Goal: Task Accomplishment & Management: Use online tool/utility

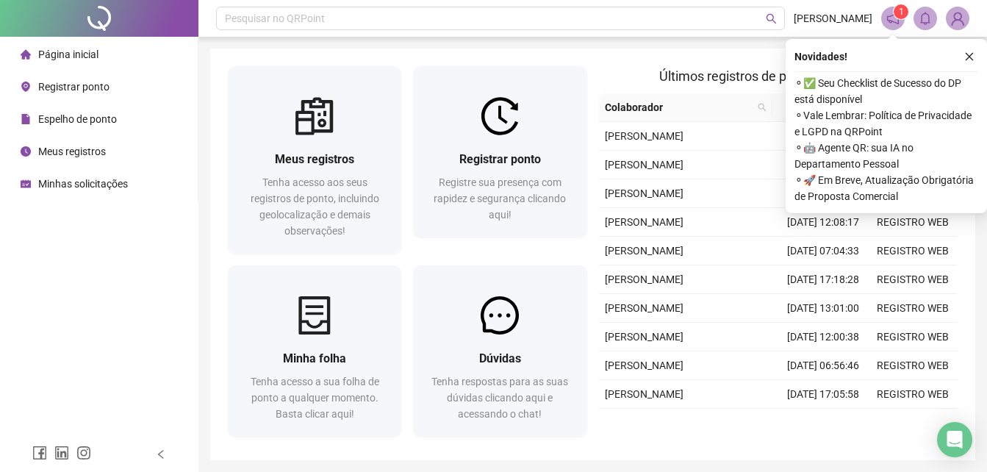
click at [525, 183] on span "Registre sua presença com rapidez e segurança clicando aqui!" at bounding box center [499, 198] width 132 height 44
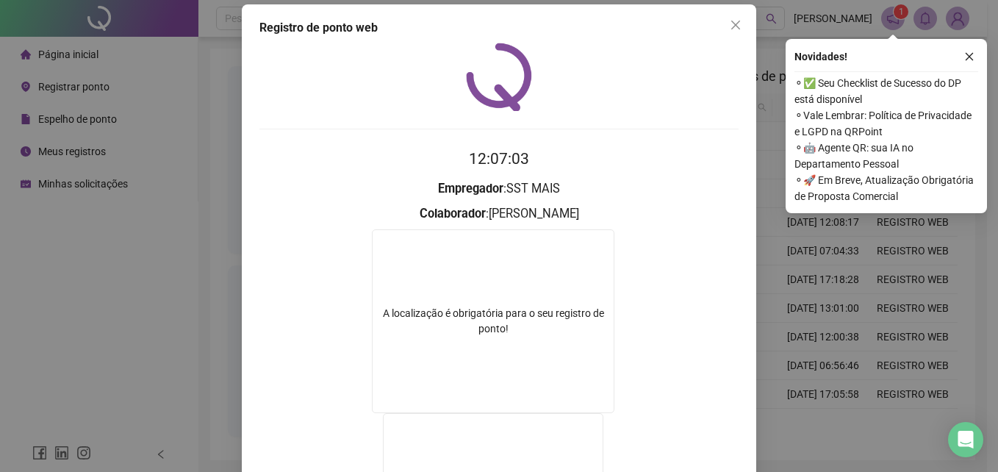
scroll to position [9, 0]
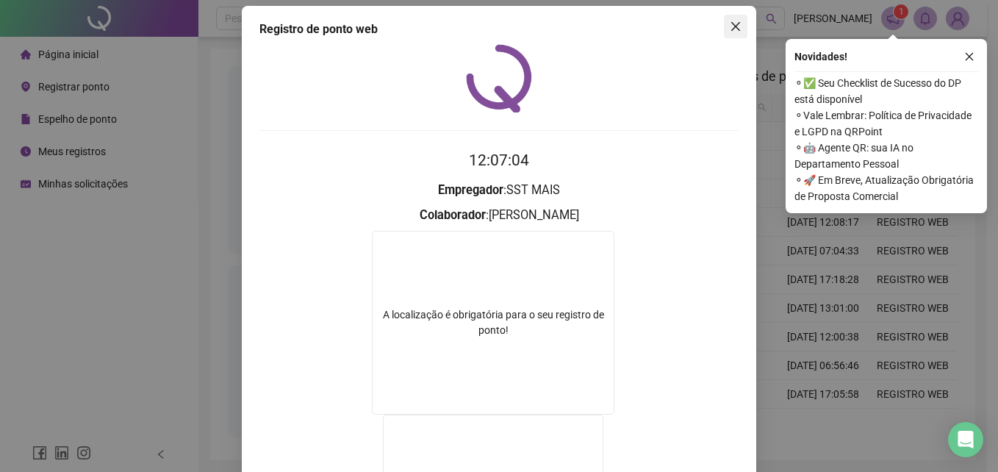
click at [733, 21] on icon "close" at bounding box center [735, 27] width 12 height 12
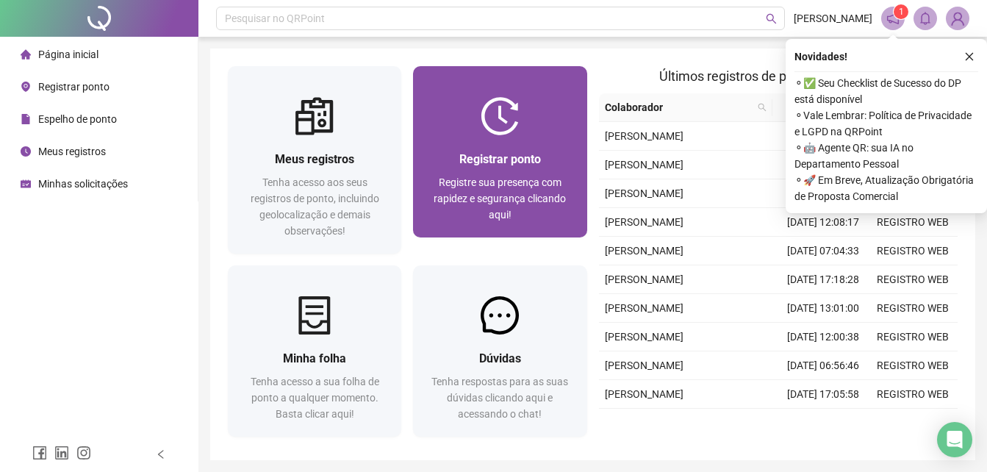
click at [510, 162] on span "Registrar ponto" at bounding box center [500, 159] width 82 height 14
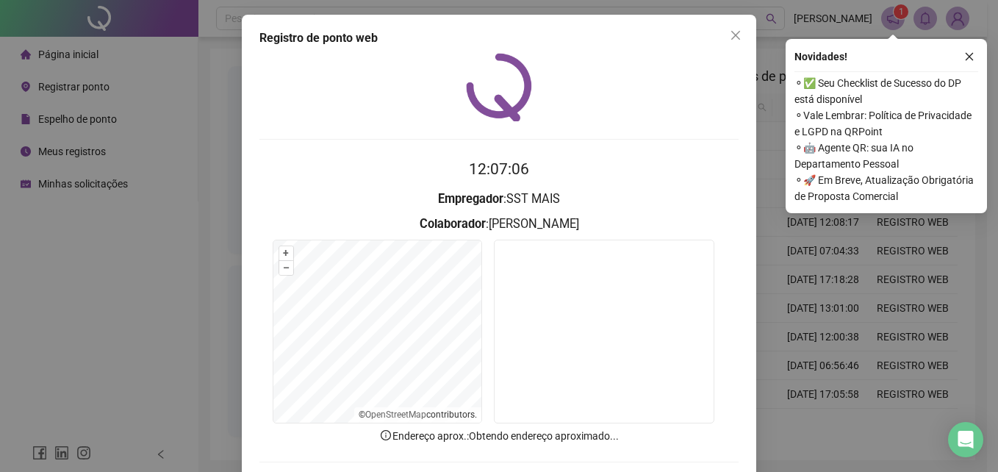
scroll to position [70, 0]
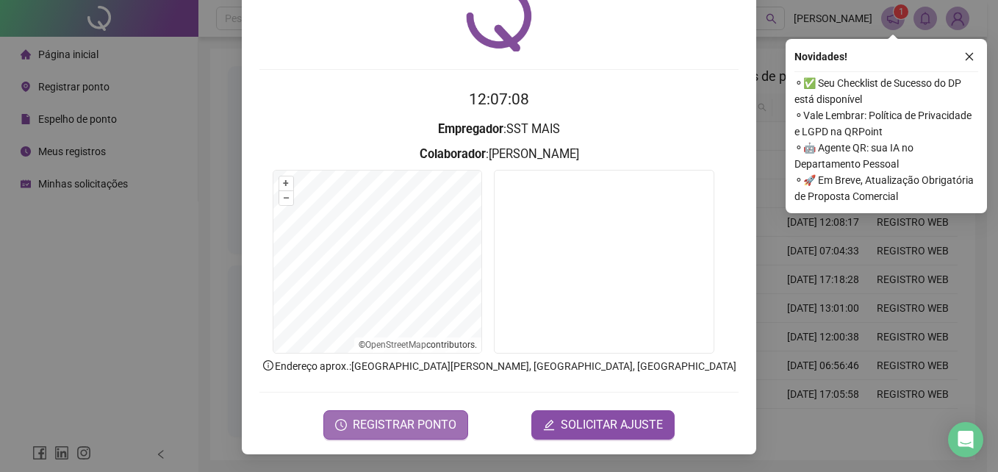
click at [394, 422] on span "REGISTRAR PONTO" at bounding box center [405, 425] width 104 height 18
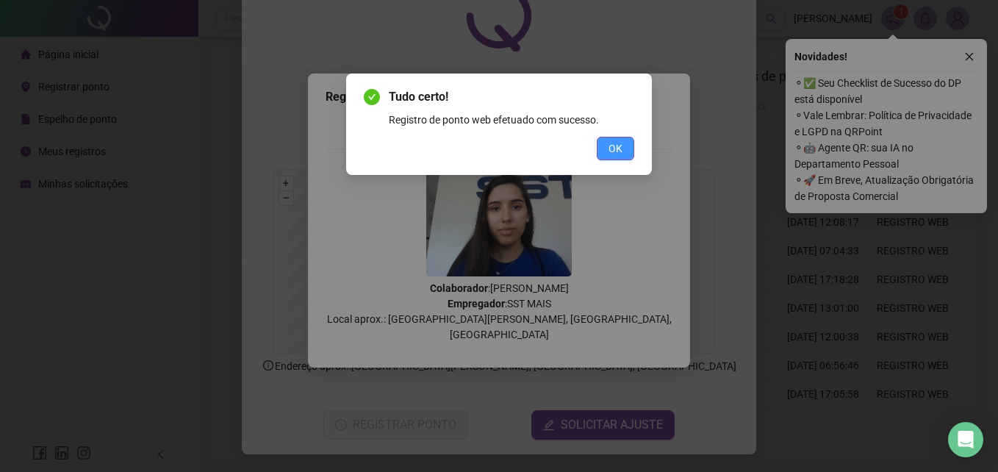
click at [621, 147] on span "OK" at bounding box center [615, 148] width 14 height 16
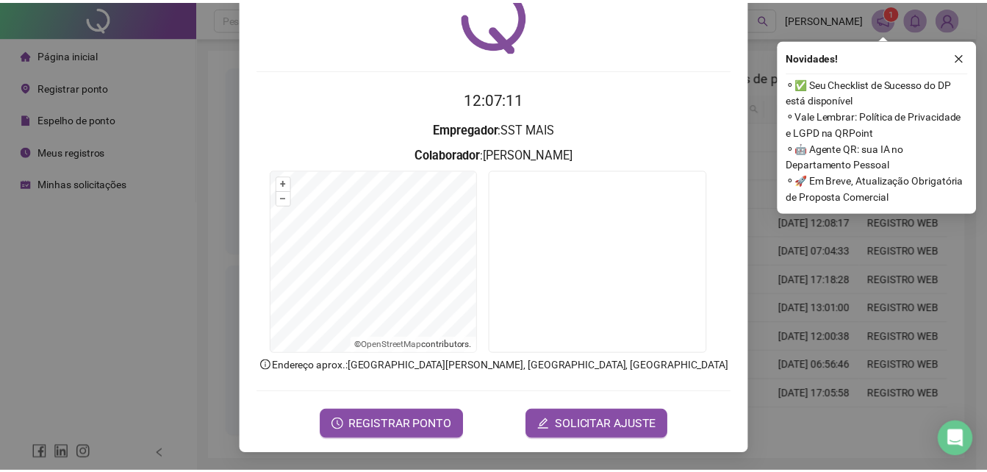
scroll to position [0, 0]
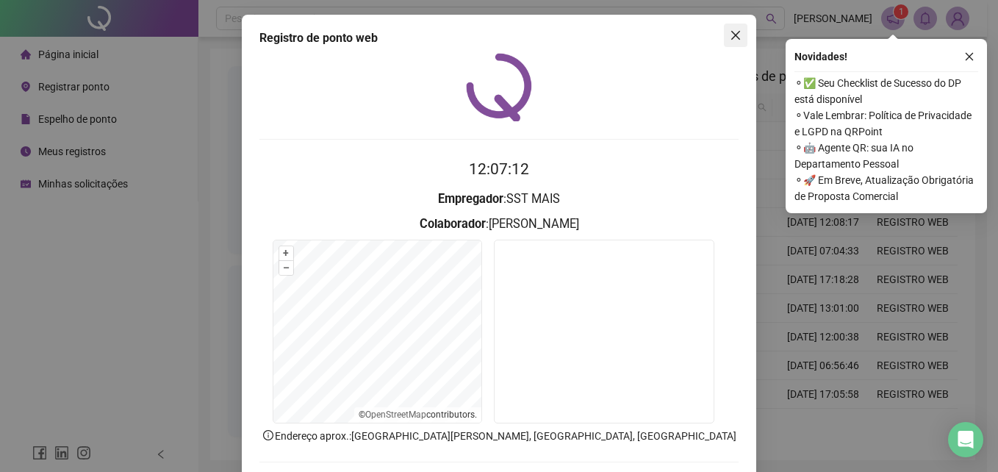
click at [728, 27] on button "Close" at bounding box center [736, 36] width 24 height 24
